Goal: Navigation & Orientation: Find specific page/section

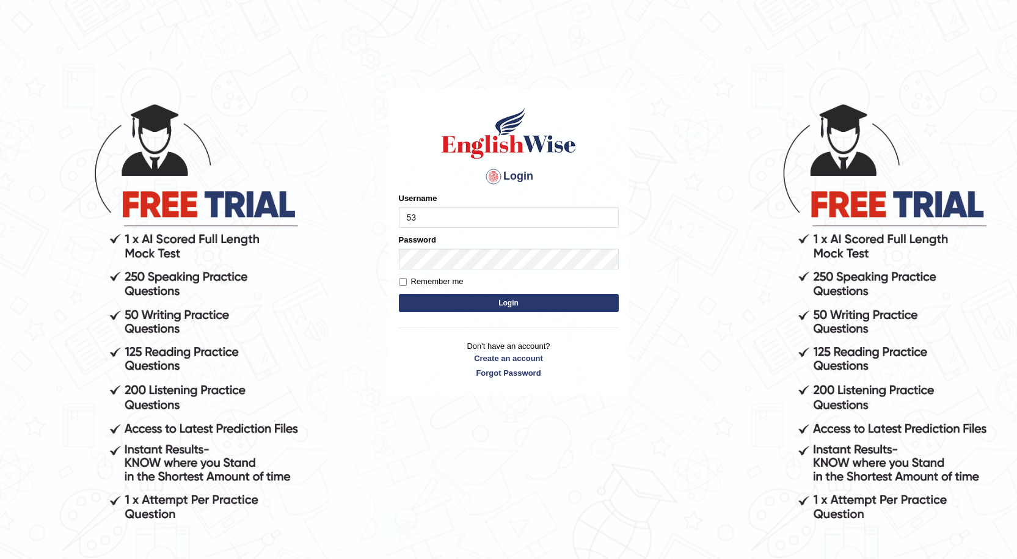
type input "532024"
click at [473, 307] on button "Login" at bounding box center [509, 303] width 220 height 18
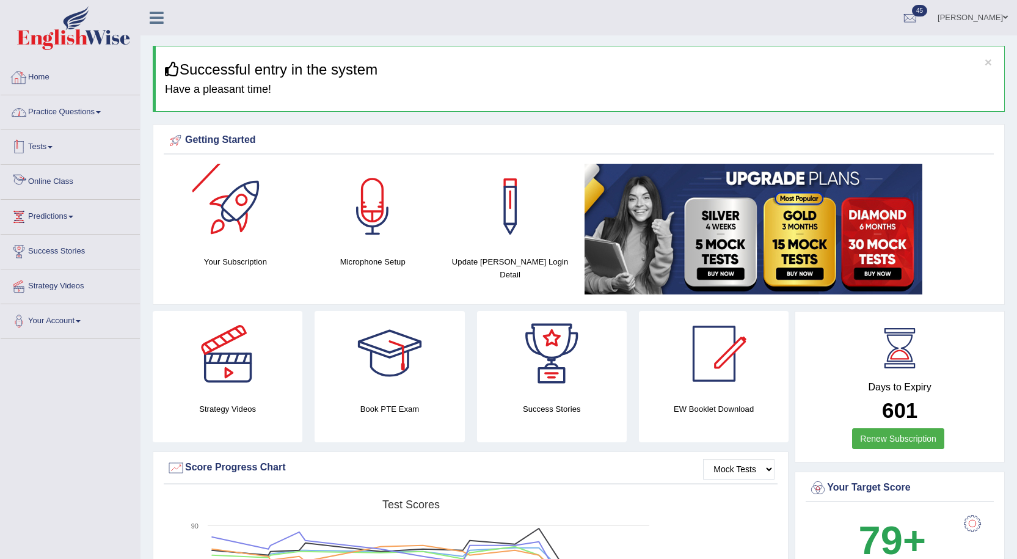
click at [40, 66] on link "Home" at bounding box center [70, 75] width 139 height 31
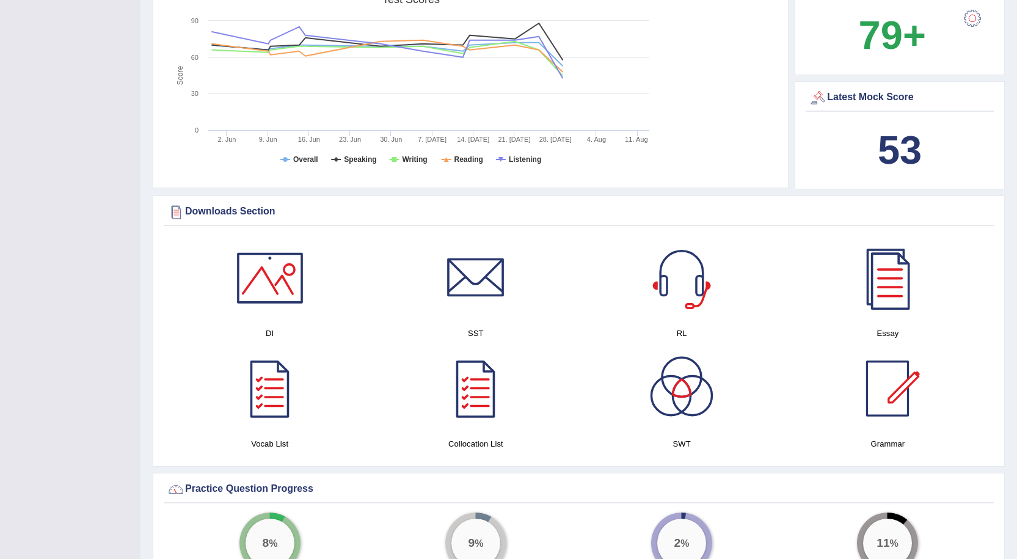
scroll to position [427, 0]
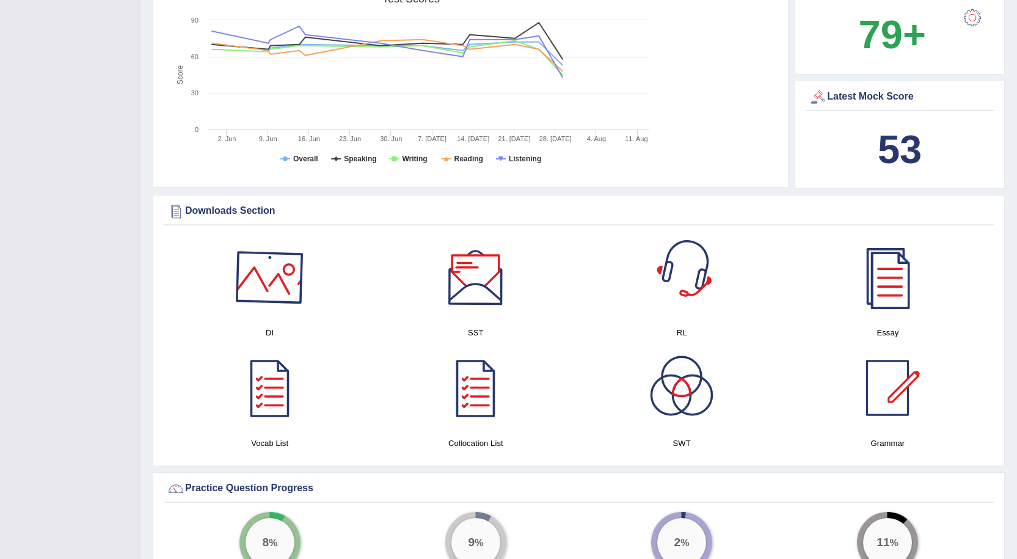
click at [285, 275] on div at bounding box center [269, 277] width 85 height 85
